Goal: Information Seeking & Learning: Learn about a topic

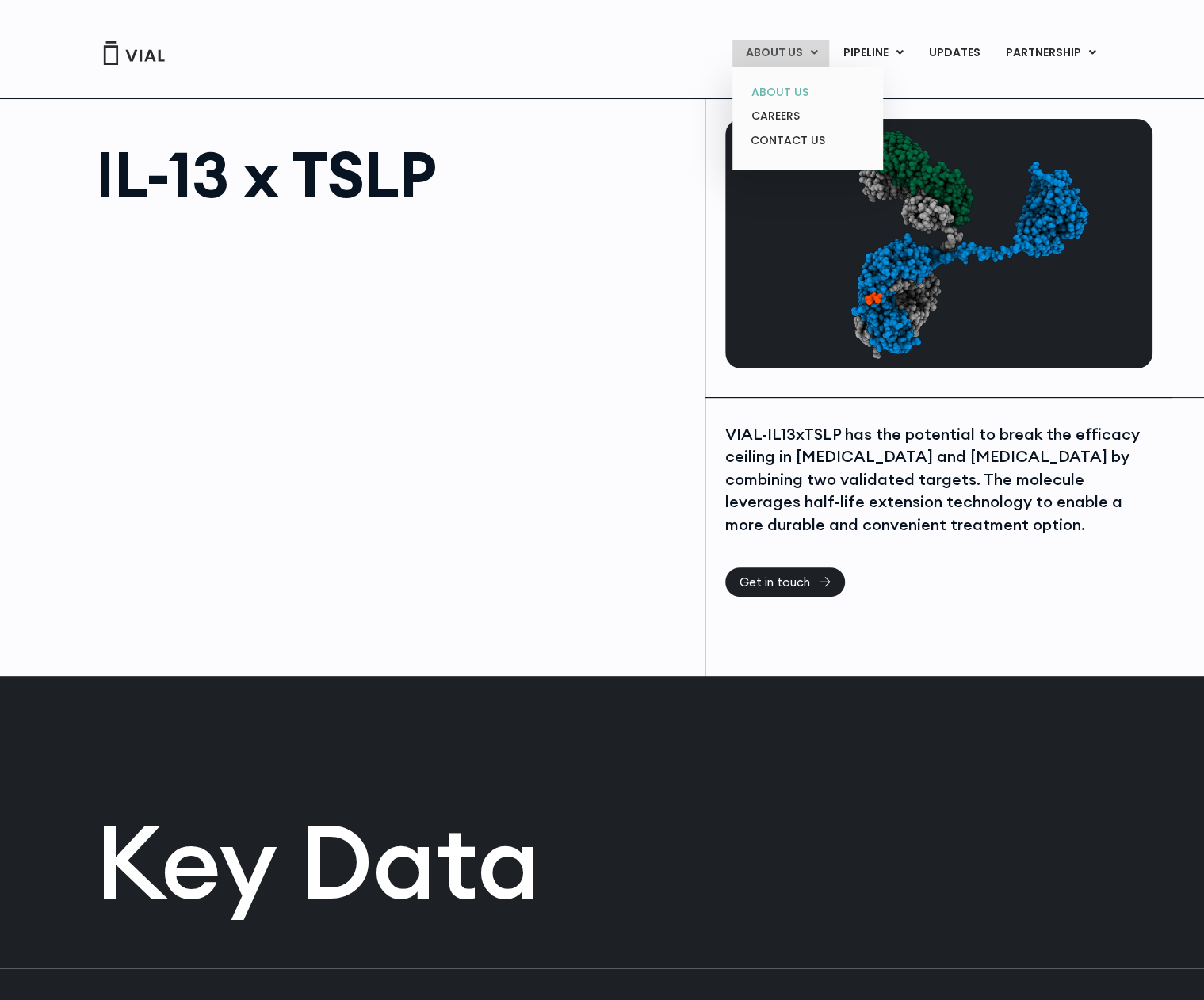
click at [779, 94] on link "ABOUT US" at bounding box center [806, 92] width 139 height 25
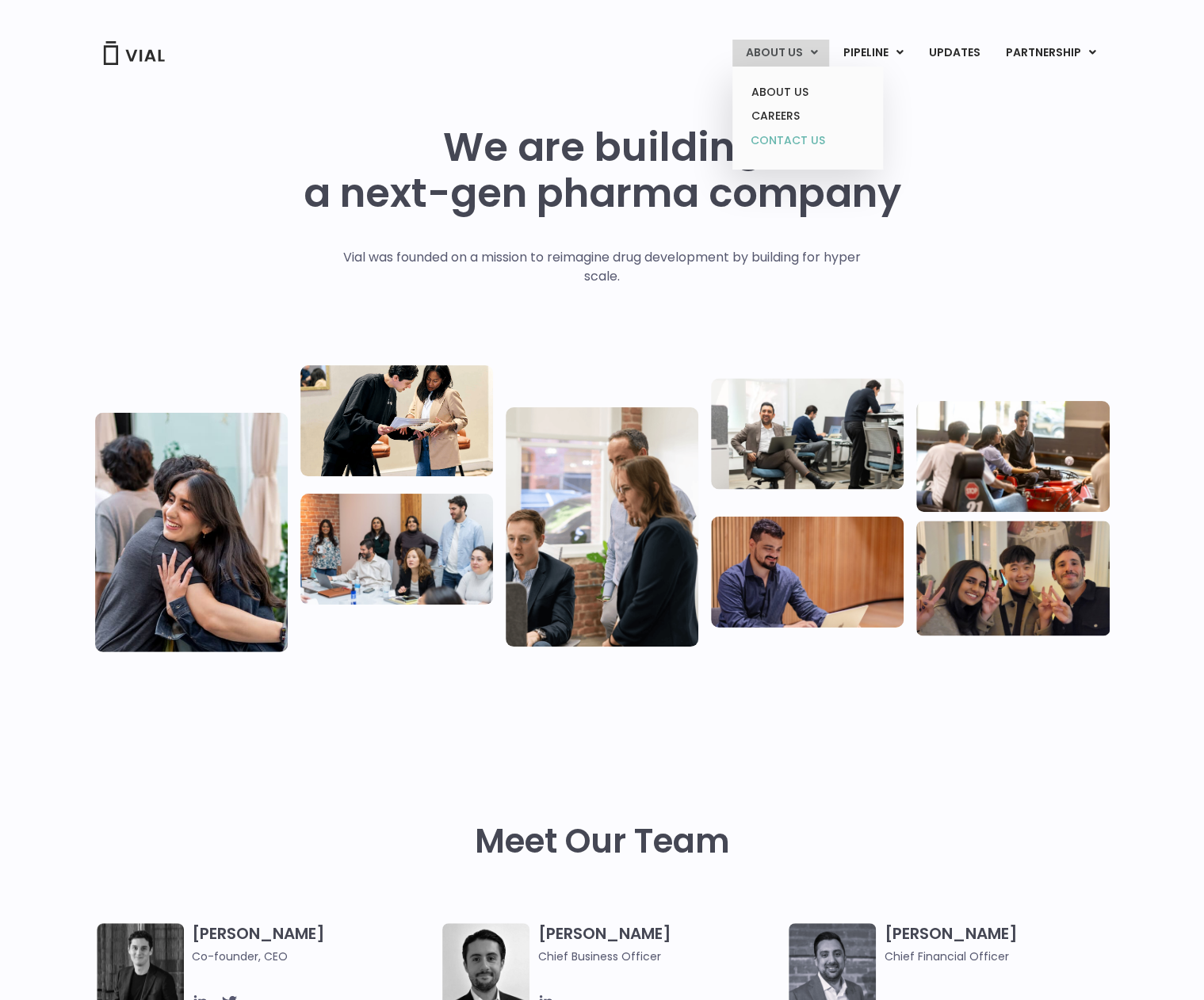
click at [780, 142] on link "CONTACT US" at bounding box center [806, 141] width 139 height 25
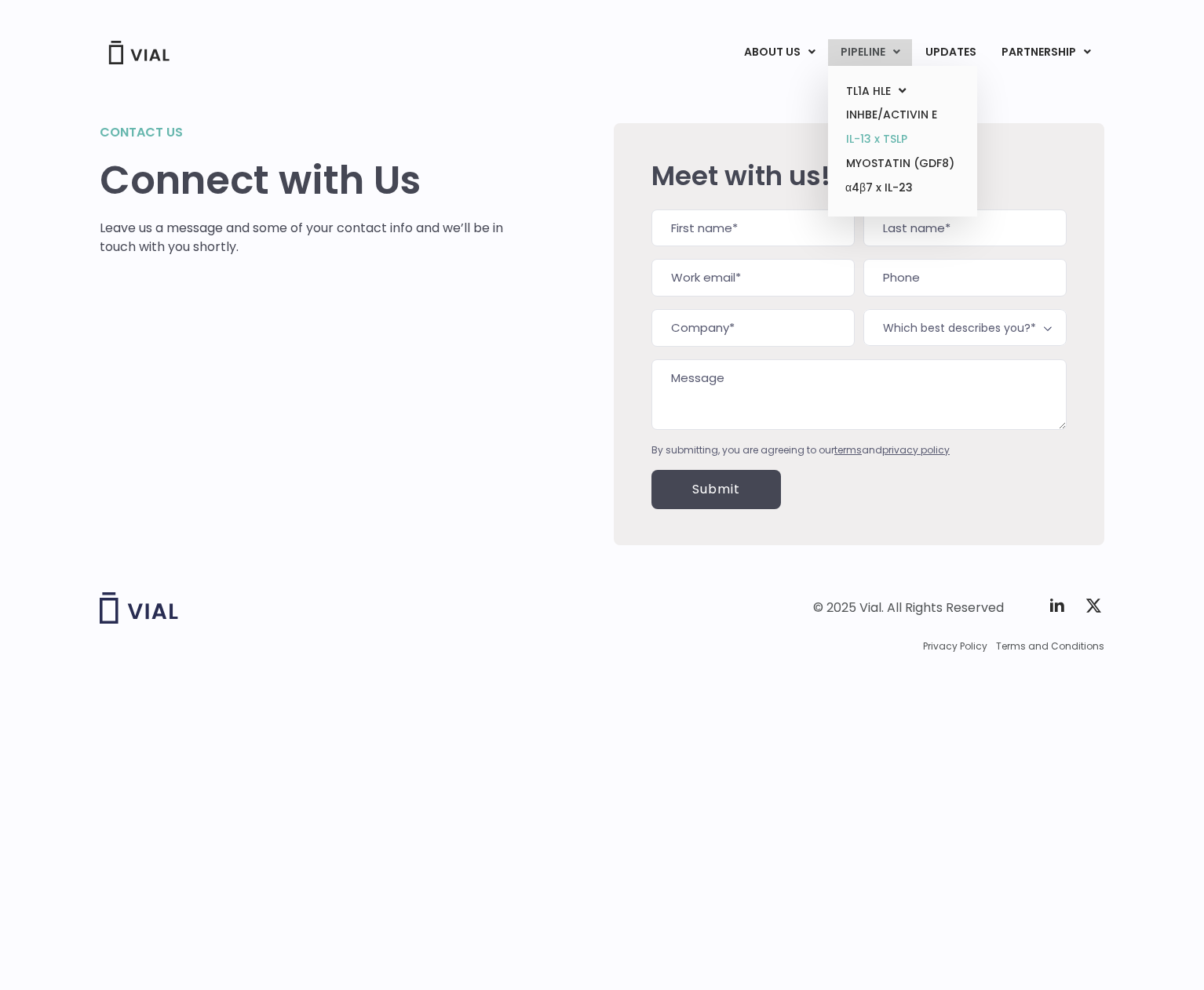
click at [878, 139] on link "IL-13 x TSLP" at bounding box center [901, 139] width 137 height 25
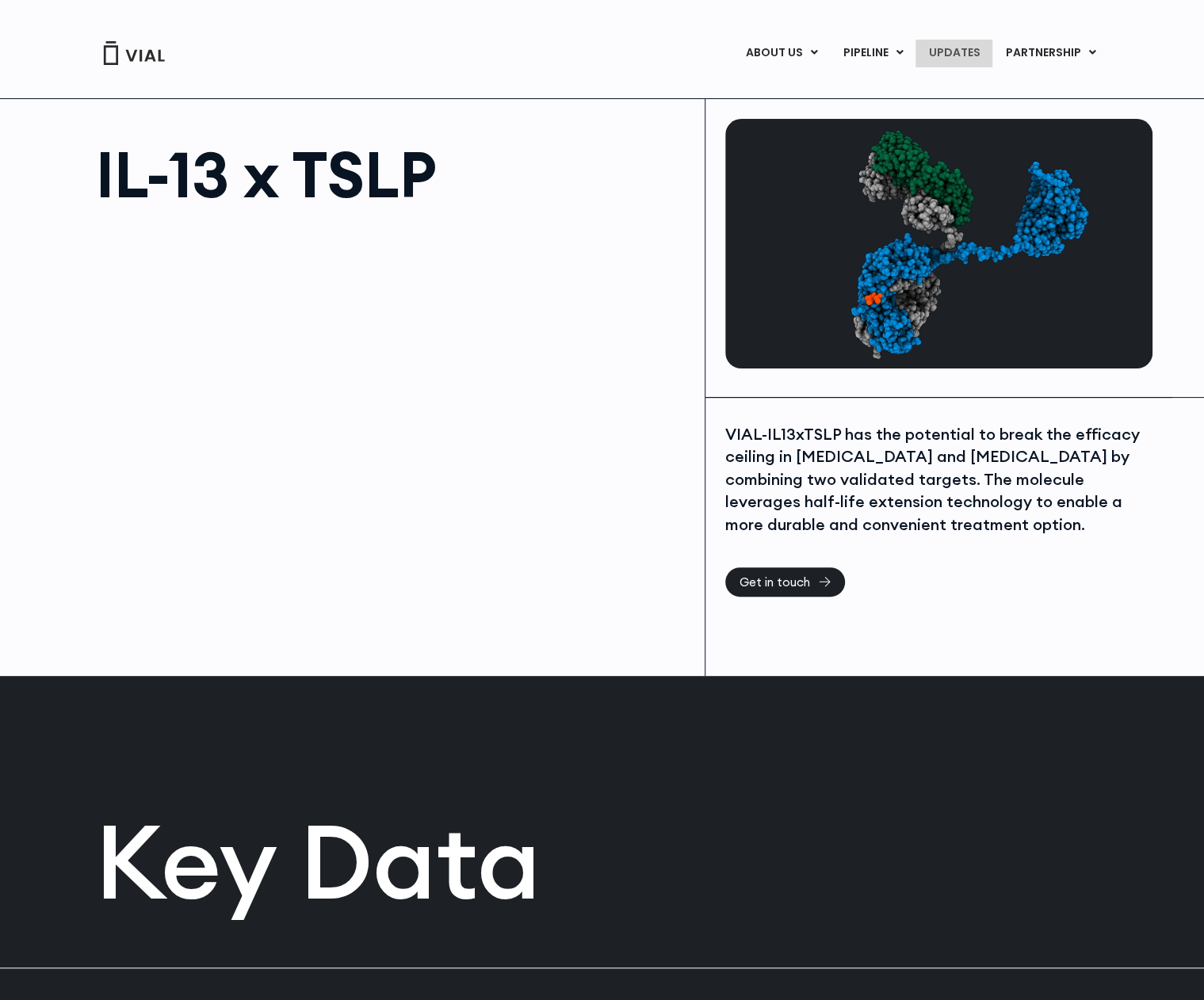
click at [951, 52] on link "UPDATES" at bounding box center [953, 53] width 76 height 27
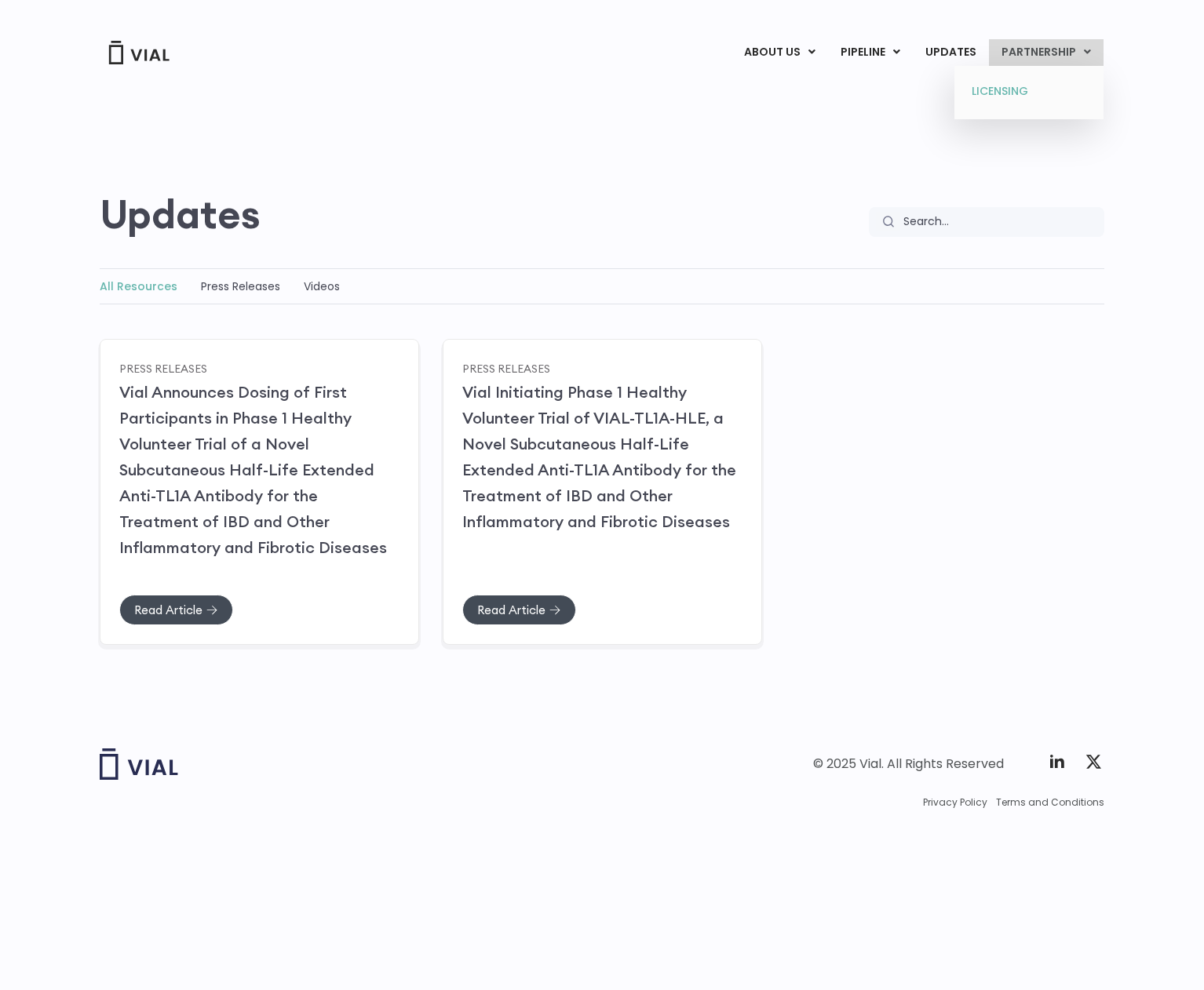
click at [1009, 92] on link "LICENSING" at bounding box center [1027, 91] width 137 height 25
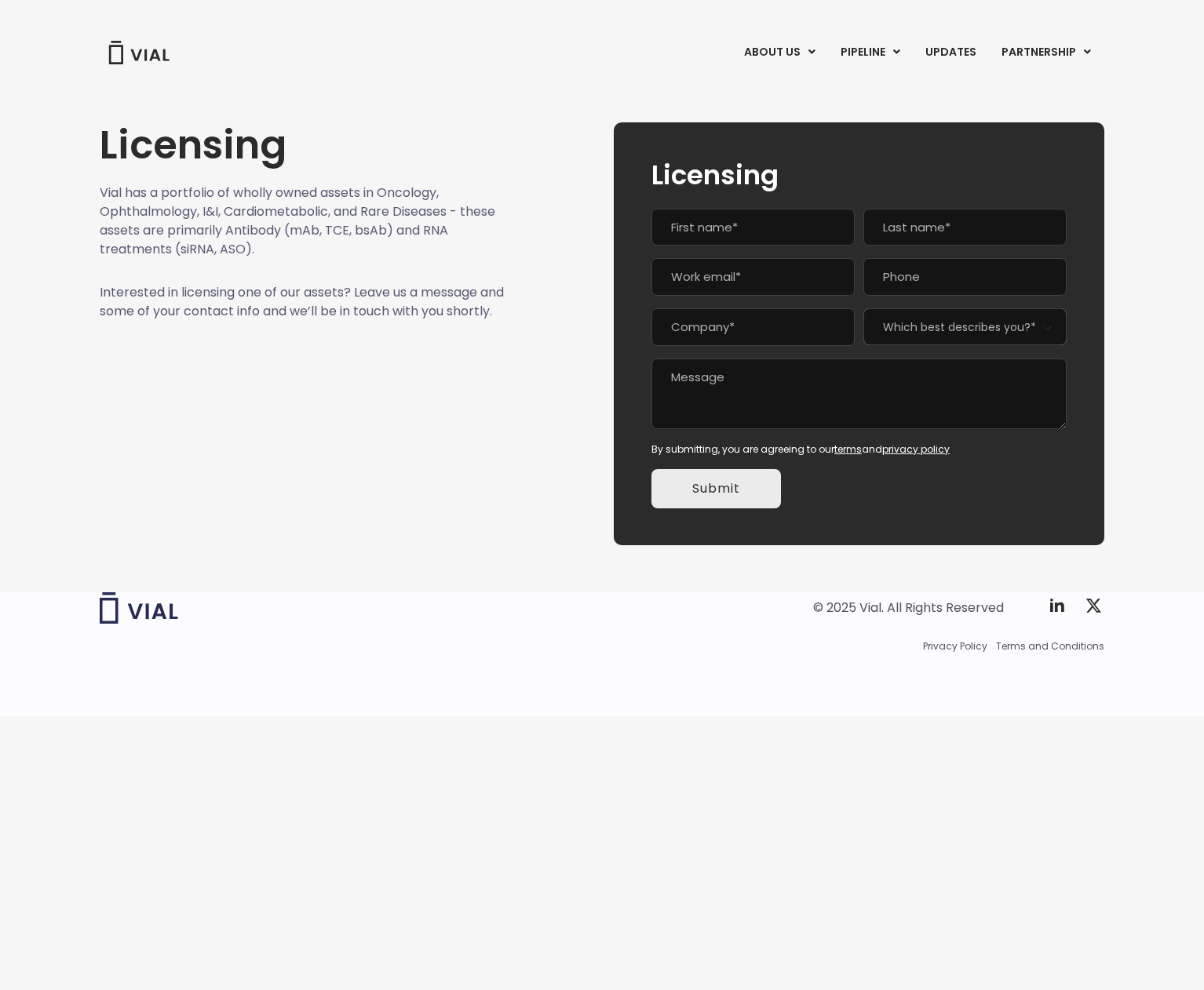
click at [414, 81] on div "Licensing Vial has a portfolio of wholly owned assets in Oncology, Ophthalmolog…" at bounding box center [602, 315] width 1005 height 498
click at [768, 93] on link "ABOUT US" at bounding box center [805, 91] width 137 height 25
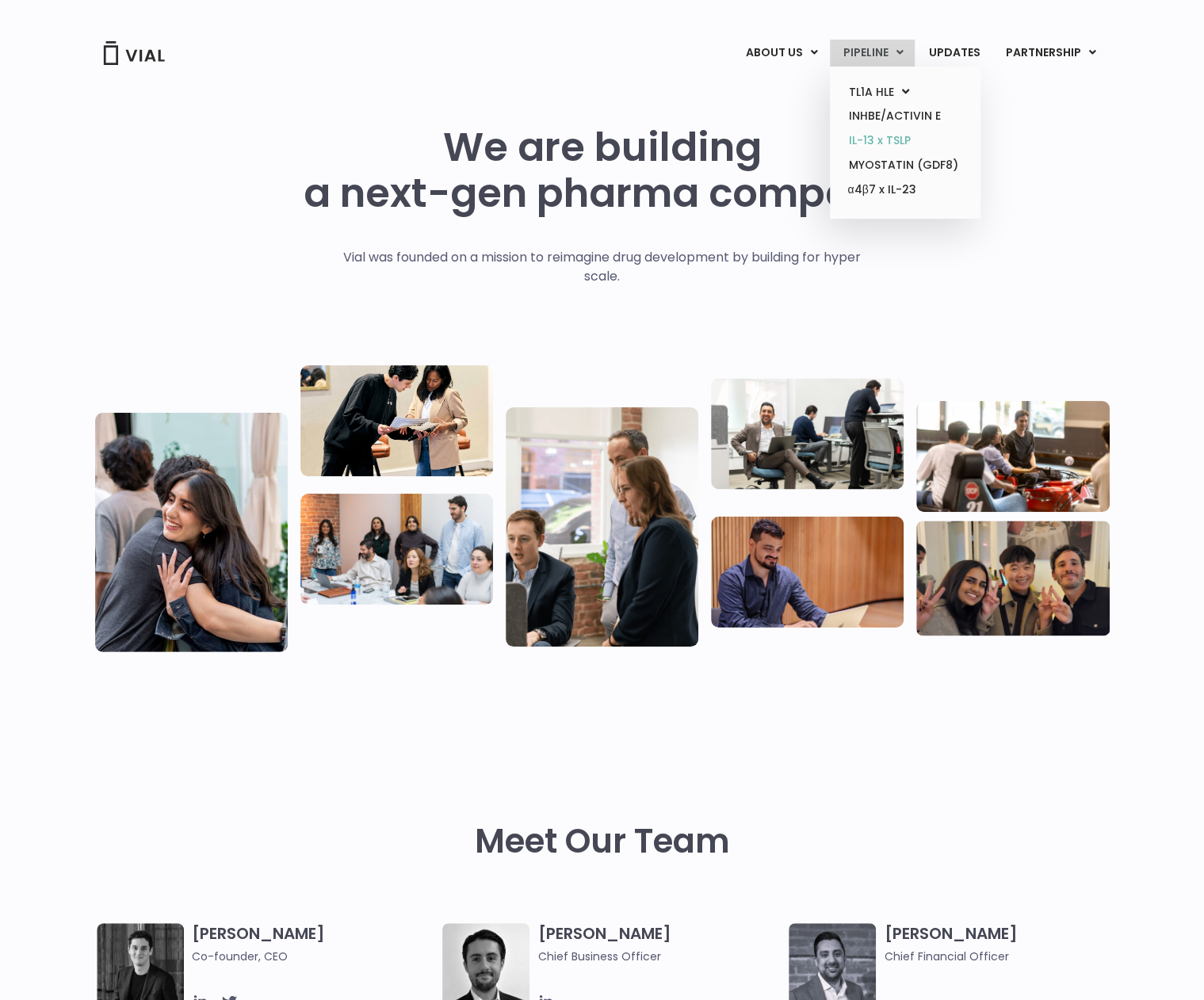
click at [905, 145] on link "IL-13 x TSLP" at bounding box center [904, 141] width 139 height 25
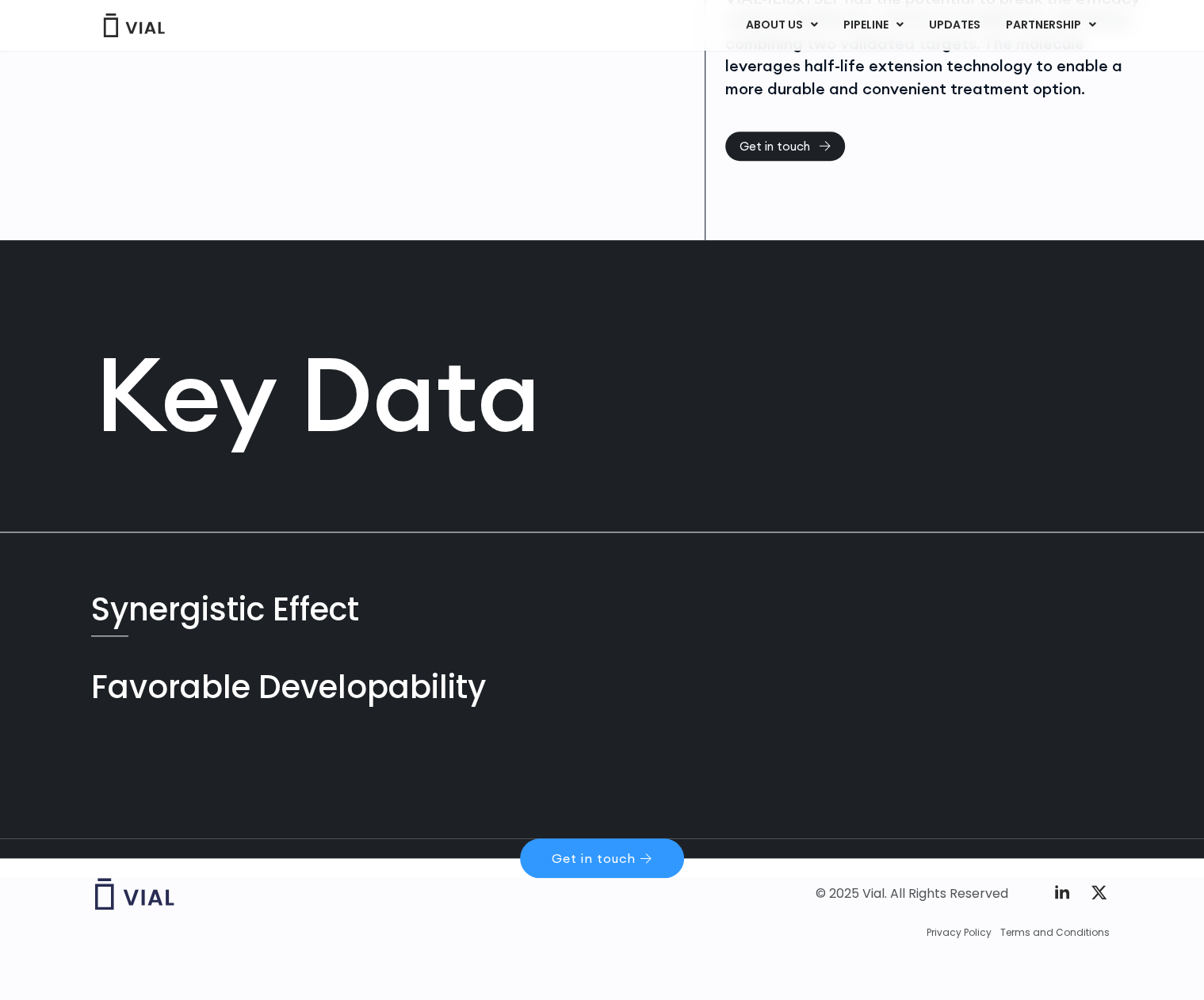
scroll to position [439, 0]
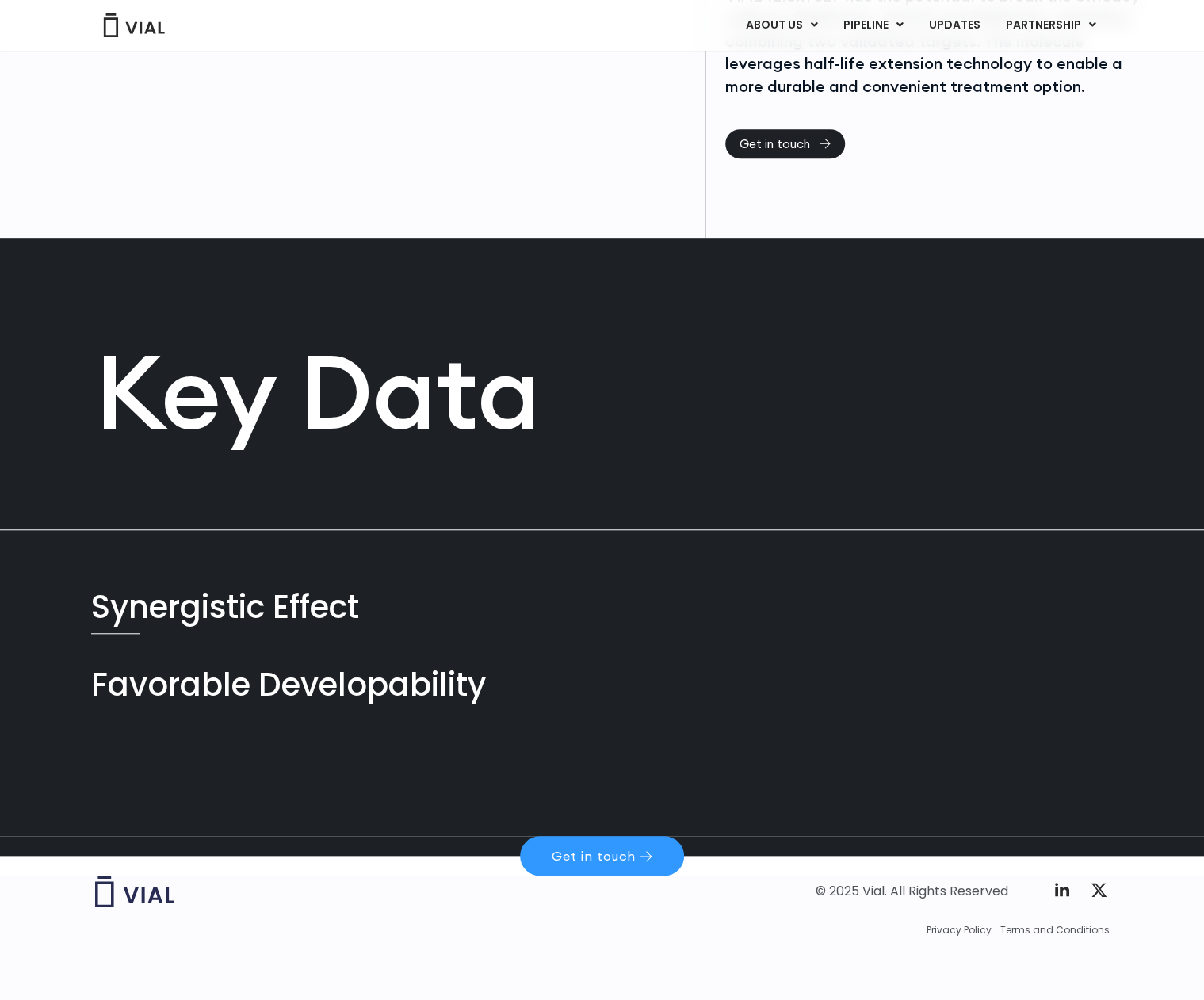
click at [319, 675] on div "Favorable Developability" at bounding box center [602, 685] width 1023 height 45
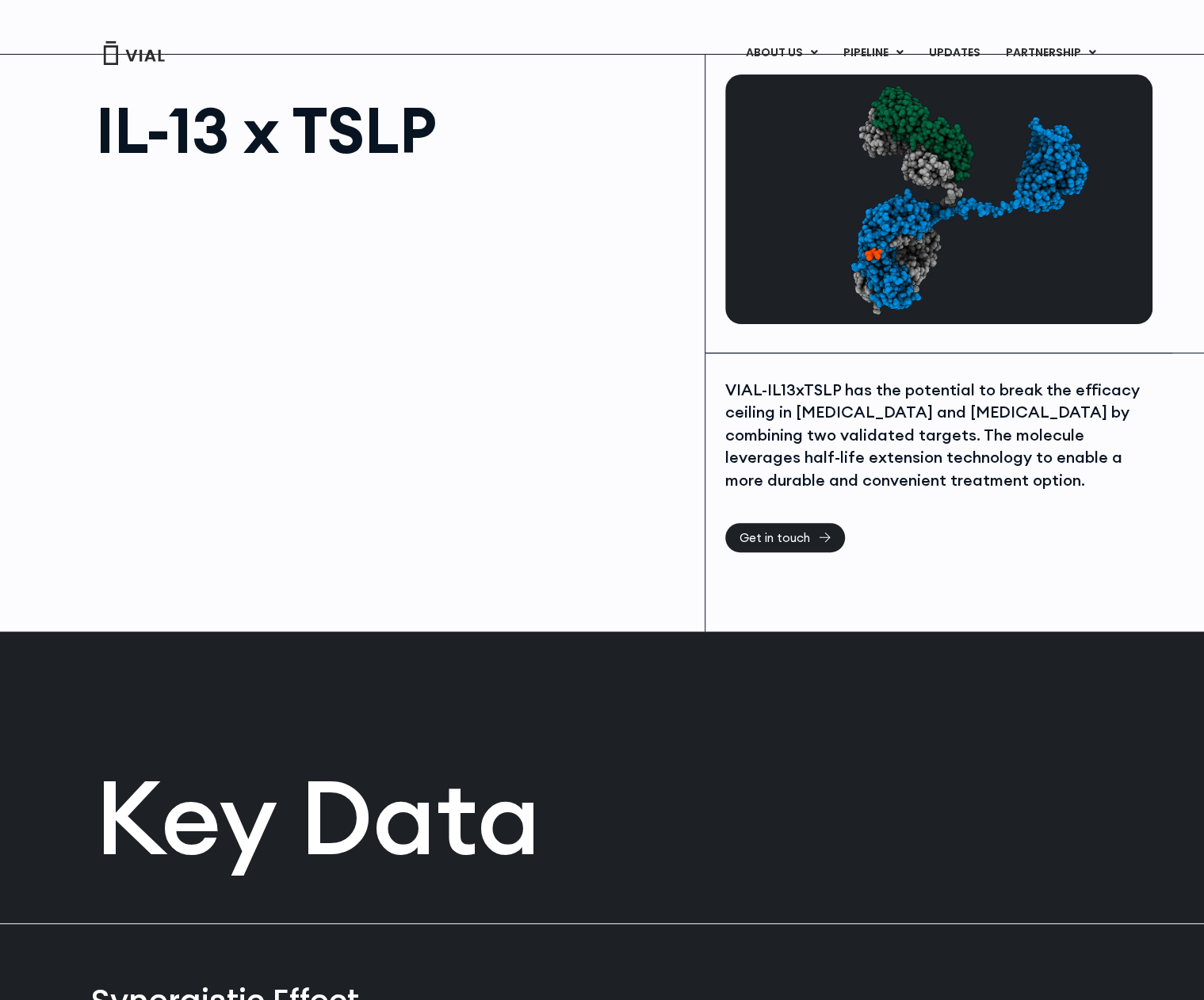
scroll to position [0, 0]
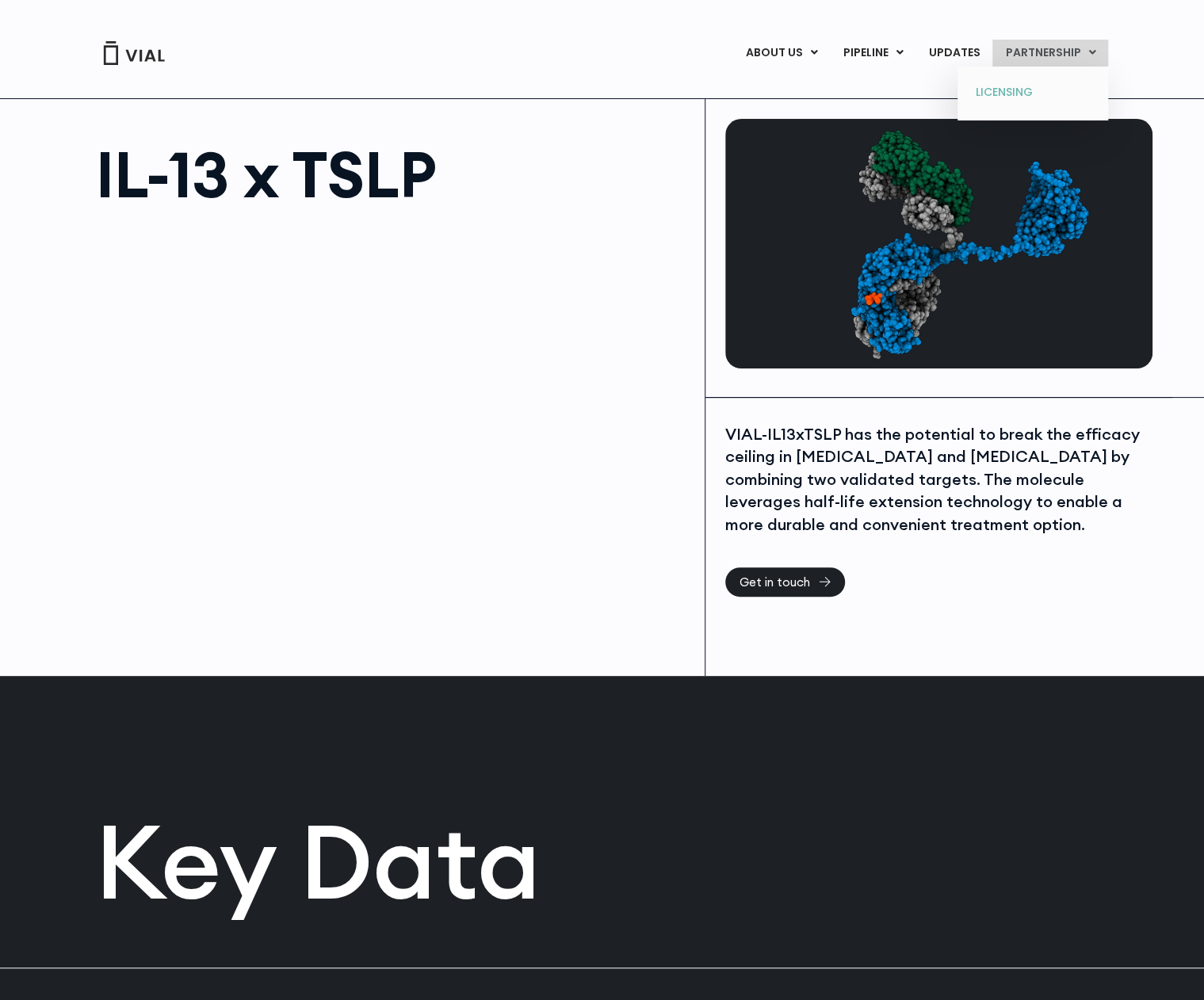
click at [1018, 90] on link "LICENSING" at bounding box center [1032, 92] width 139 height 25
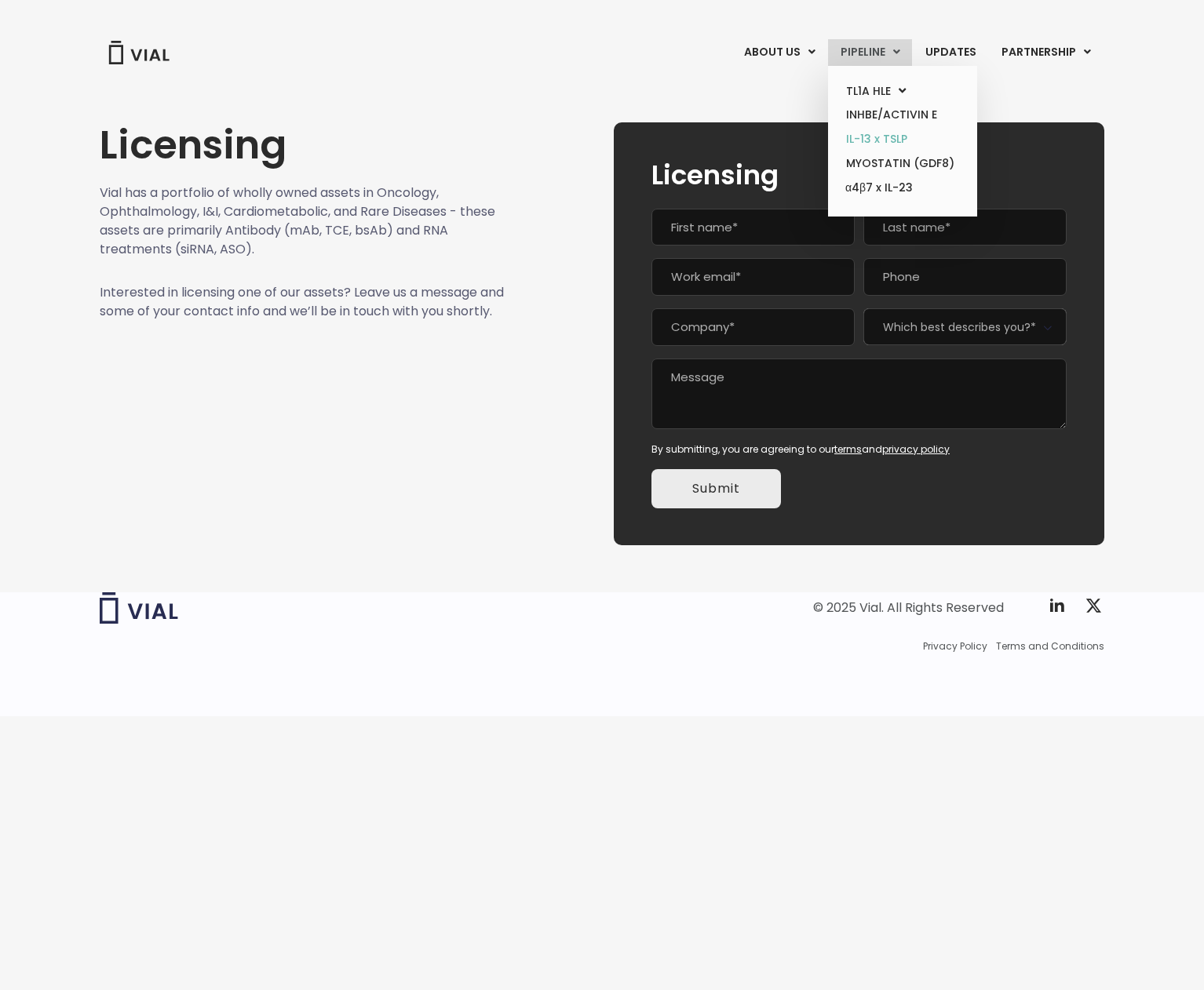
click at [867, 140] on link "IL-13 x TSLP" at bounding box center [901, 139] width 137 height 25
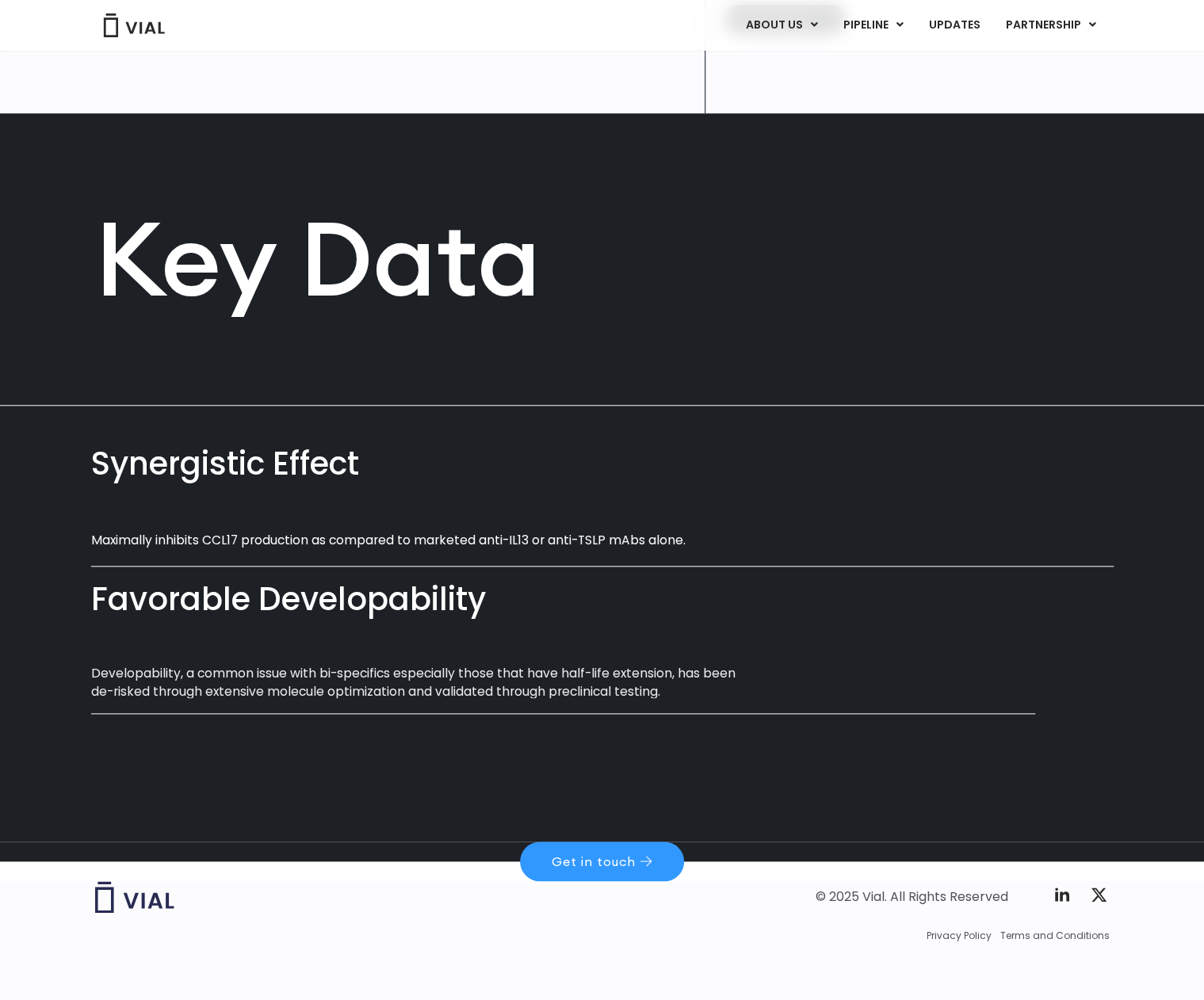
scroll to position [568, 0]
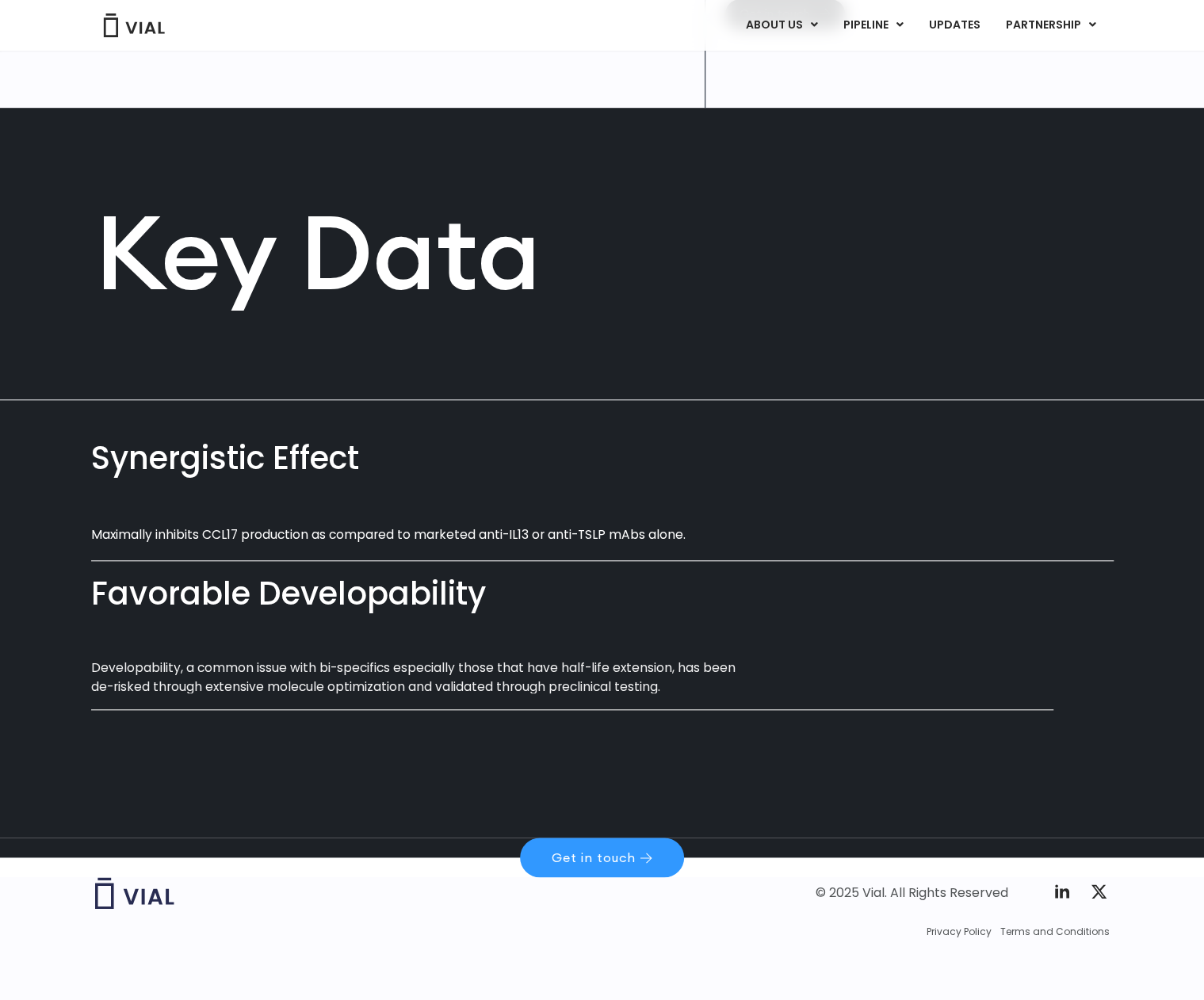
click at [339, 10] on div "ABOUT US ABOUT US CAREERS CONTACT US PIPELINE TL1A HLE PHASE 2 INHBE/ACTIVIN E …" at bounding box center [601, 25] width 1046 height 51
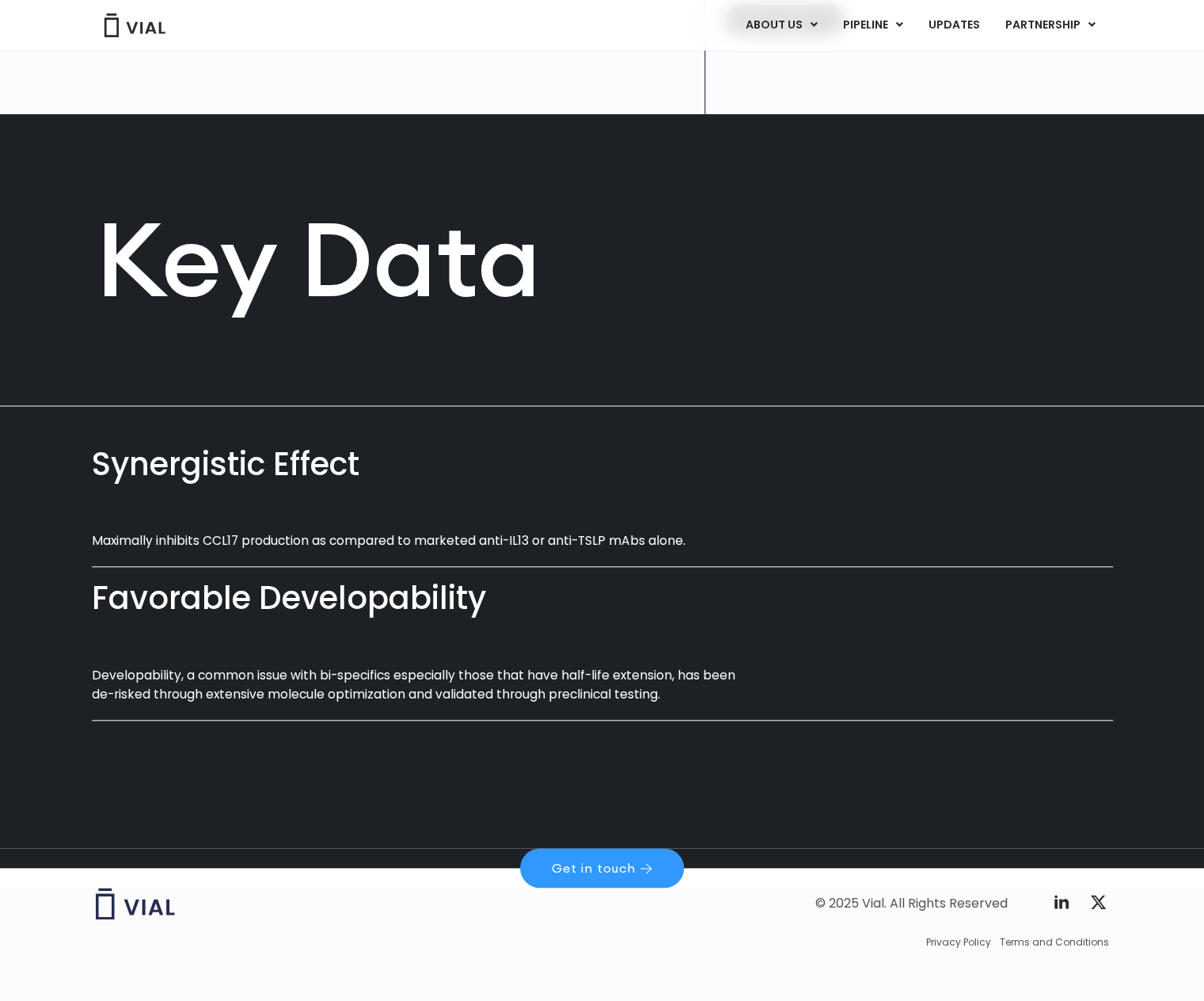
scroll to position [553, 0]
